Goal: Transaction & Acquisition: Purchase product/service

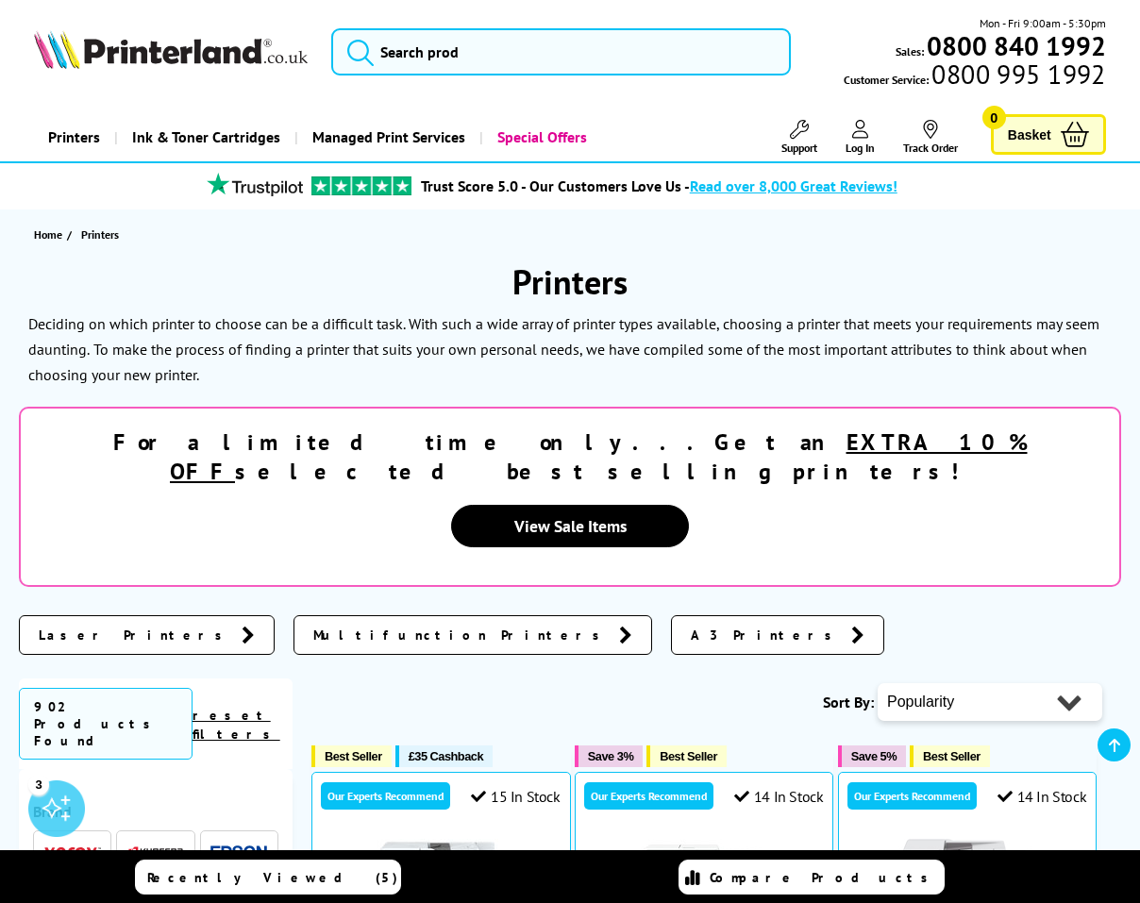
scroll to position [314, 0]
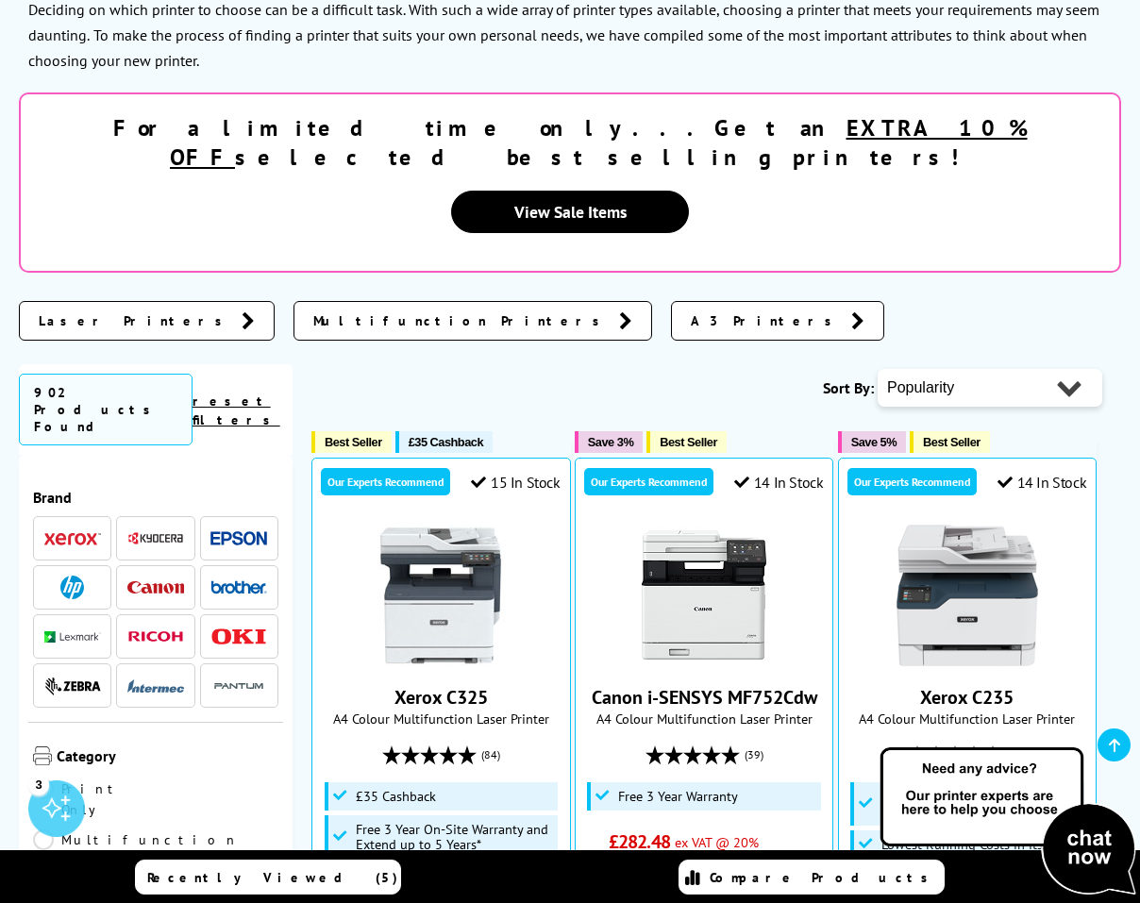
click at [82, 576] on img at bounding box center [72, 588] width 24 height 24
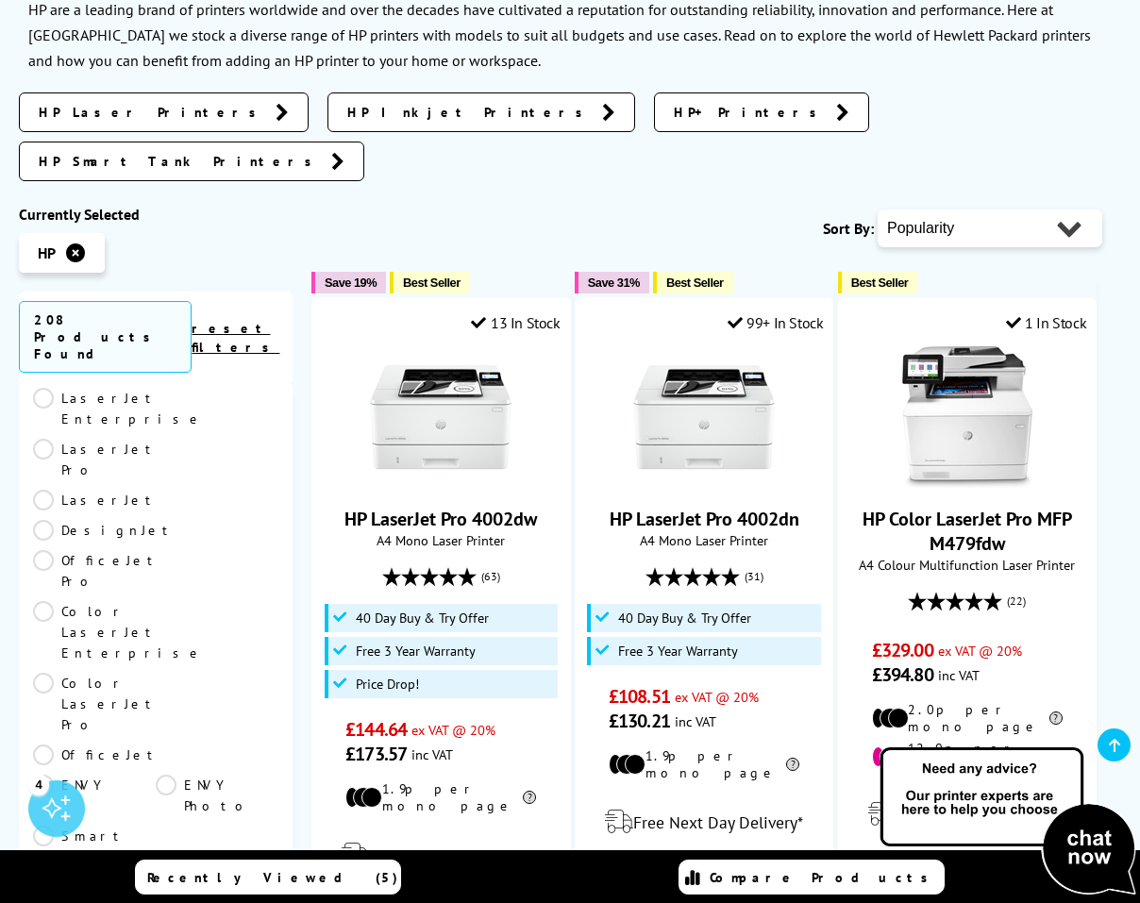
scroll to position [630, 0]
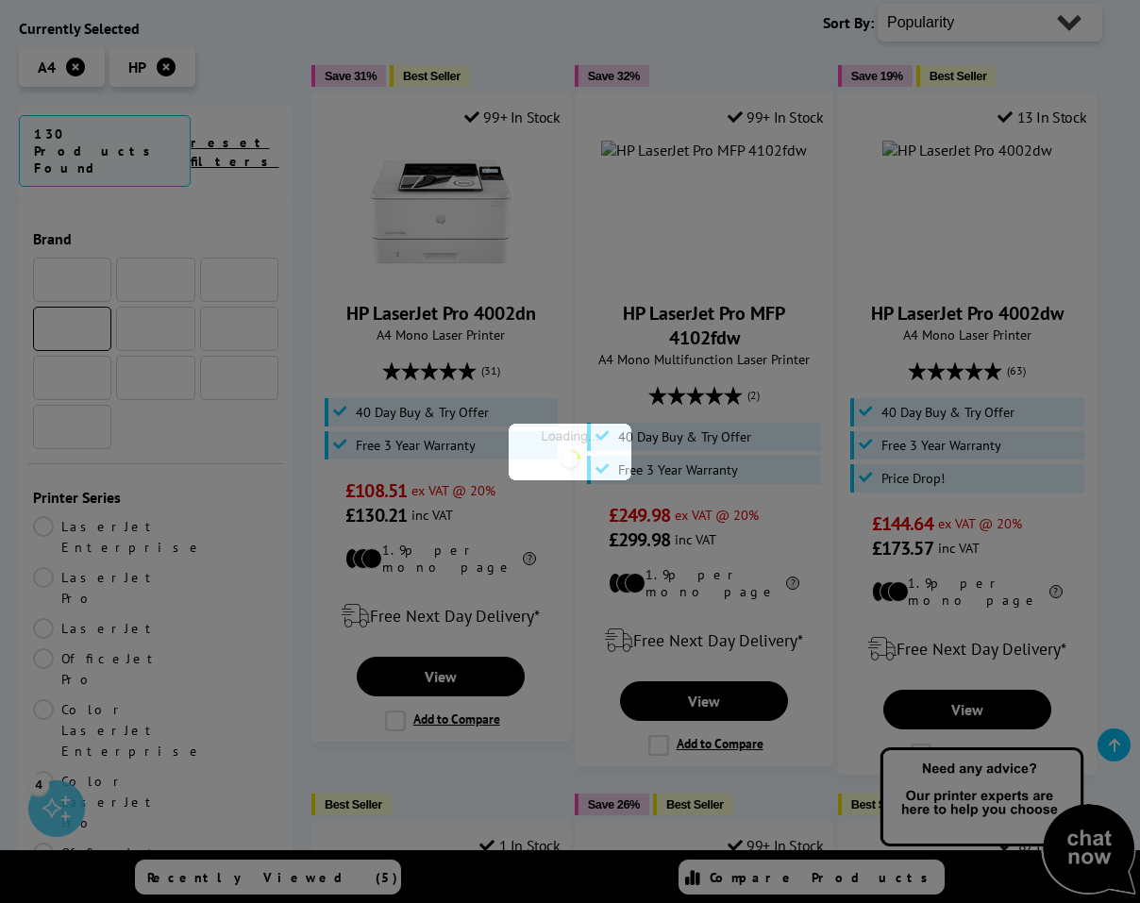
scroll to position [630, 0]
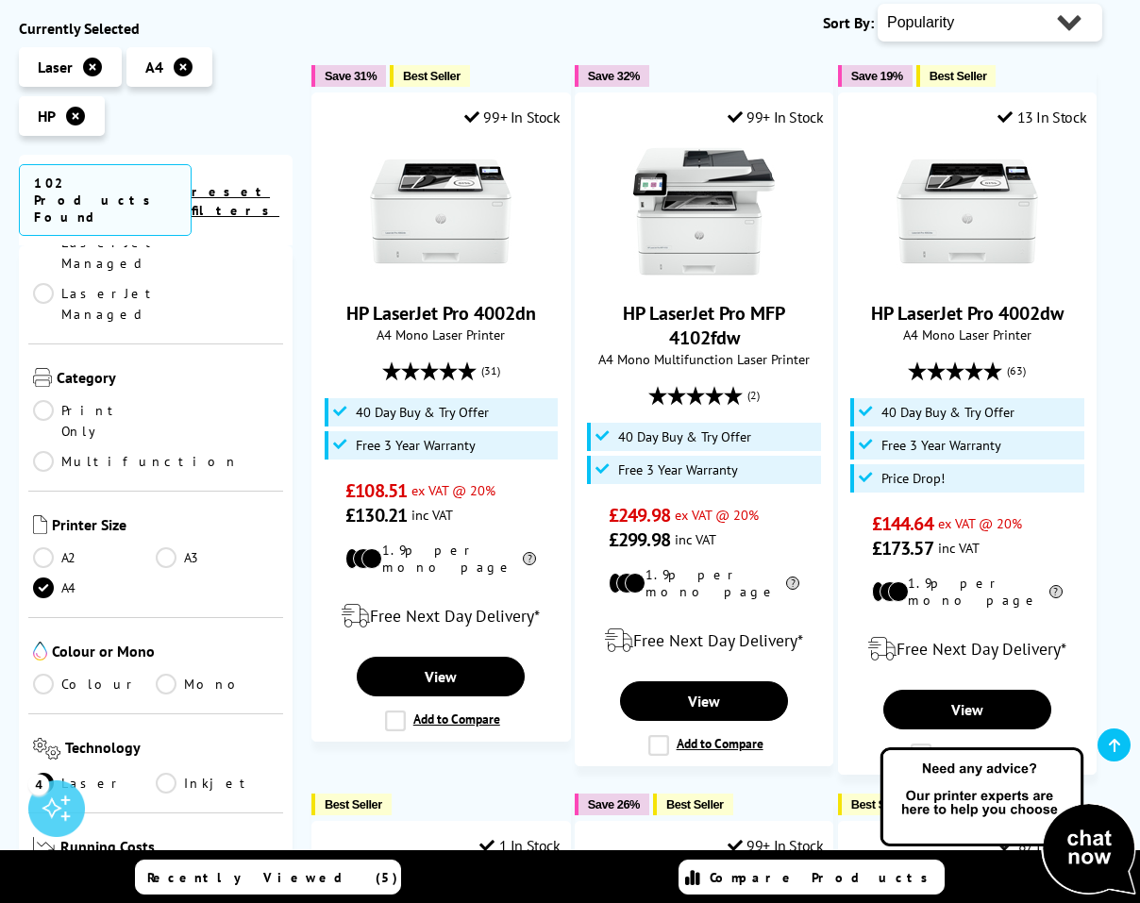
scroll to position [944, 0]
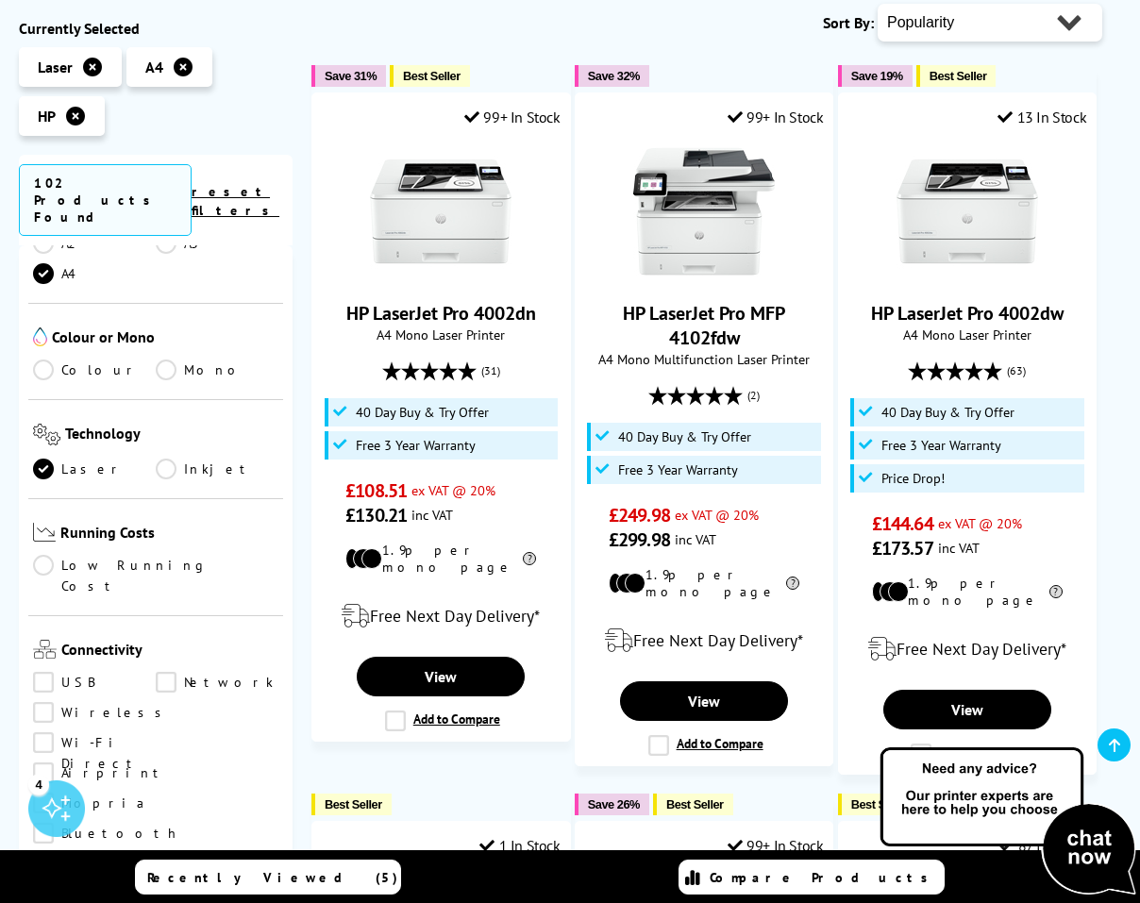
click at [91, 703] on link "Wireless" at bounding box center [102, 713] width 139 height 21
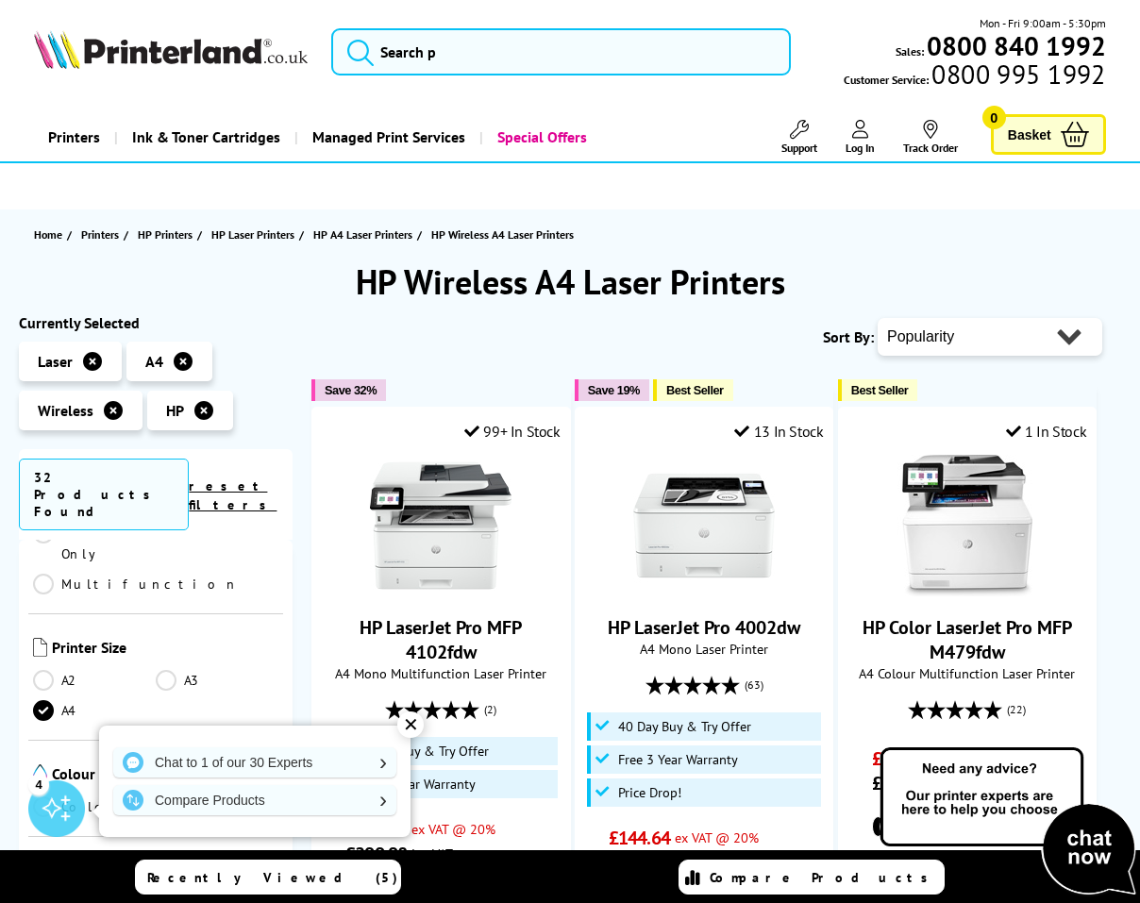
click at [985, 339] on select "Popularity Rating Price - Low to High Price - High to Low Running Costs - Low t…" at bounding box center [990, 337] width 225 height 38
select select "Price Ascending"
click at [878, 318] on select "Popularity Rating Price - Low to High Price - High to Low Running Costs - Low t…" at bounding box center [990, 337] width 225 height 38
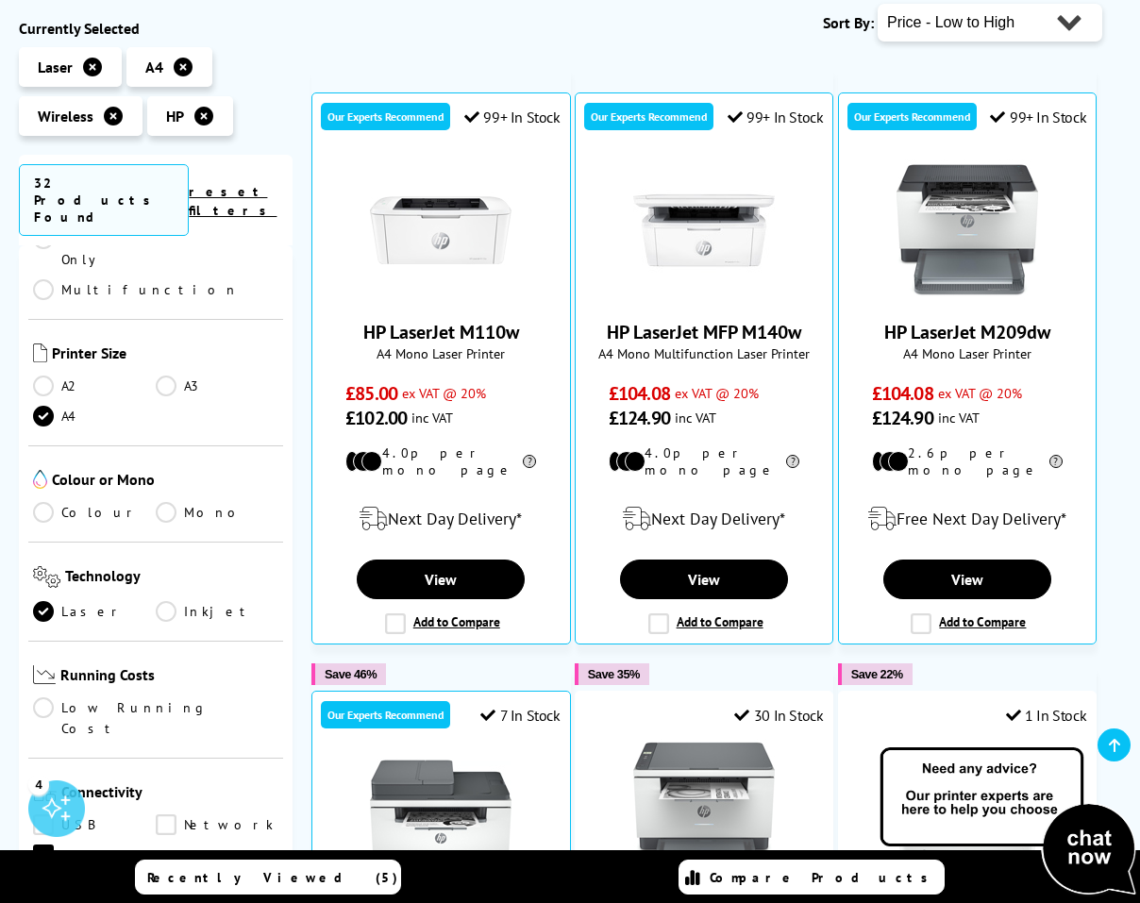
scroll to position [944, 0]
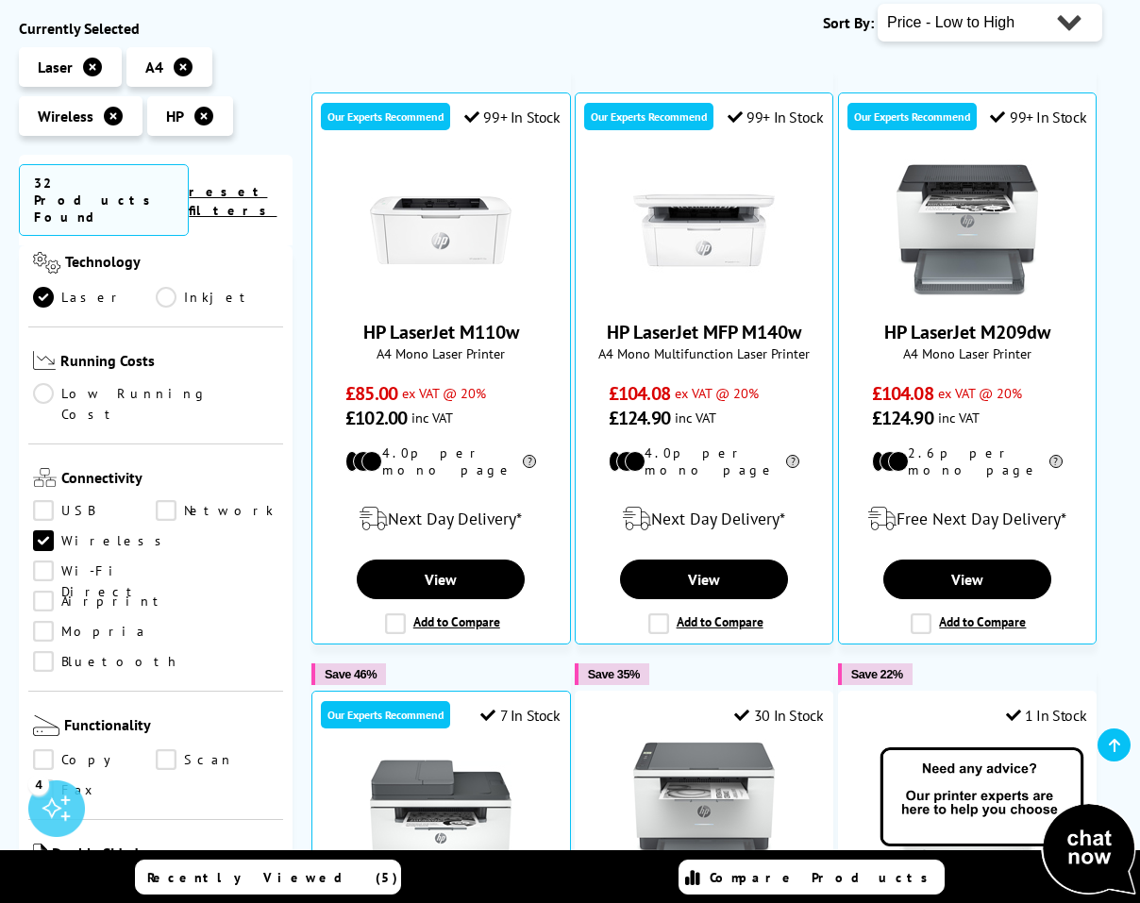
click at [170, 750] on link "Scan" at bounding box center [217, 760] width 123 height 21
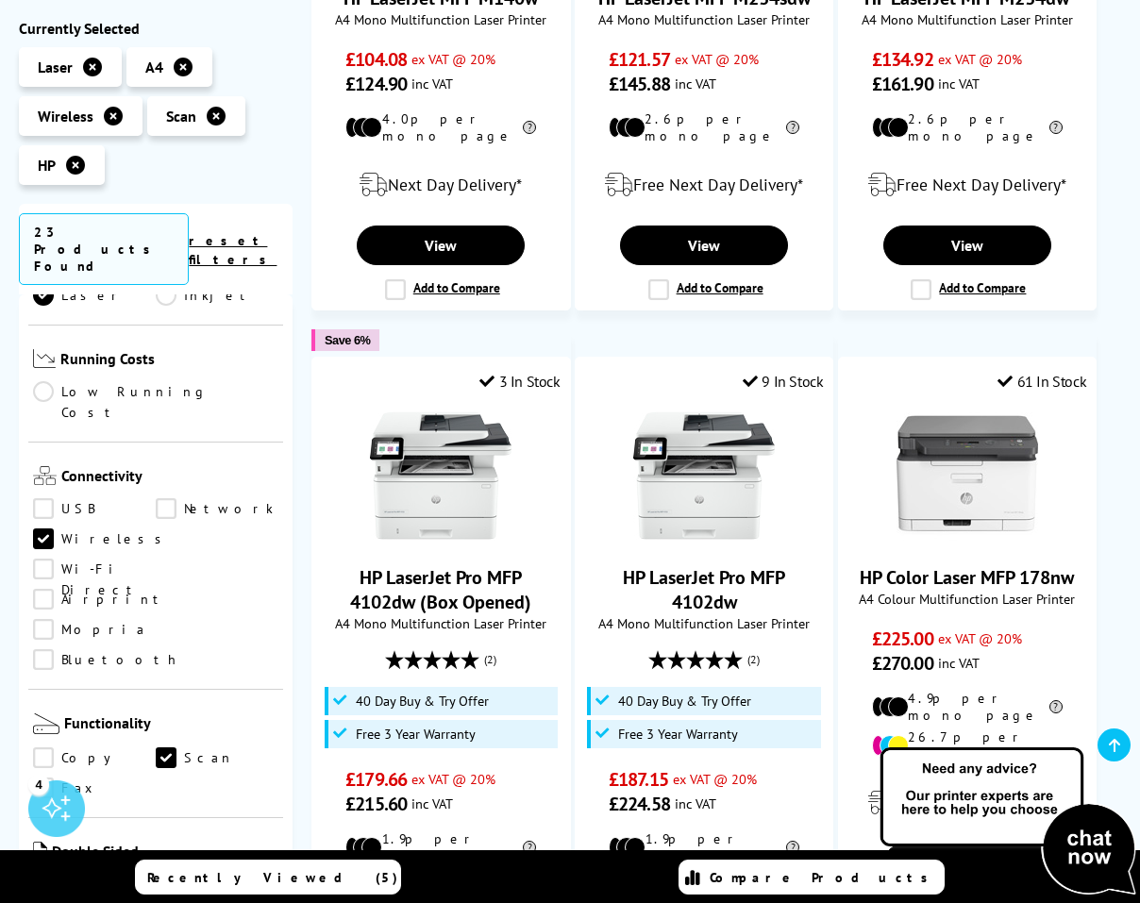
scroll to position [314, 0]
